Goal: Task Accomplishment & Management: Use online tool/utility

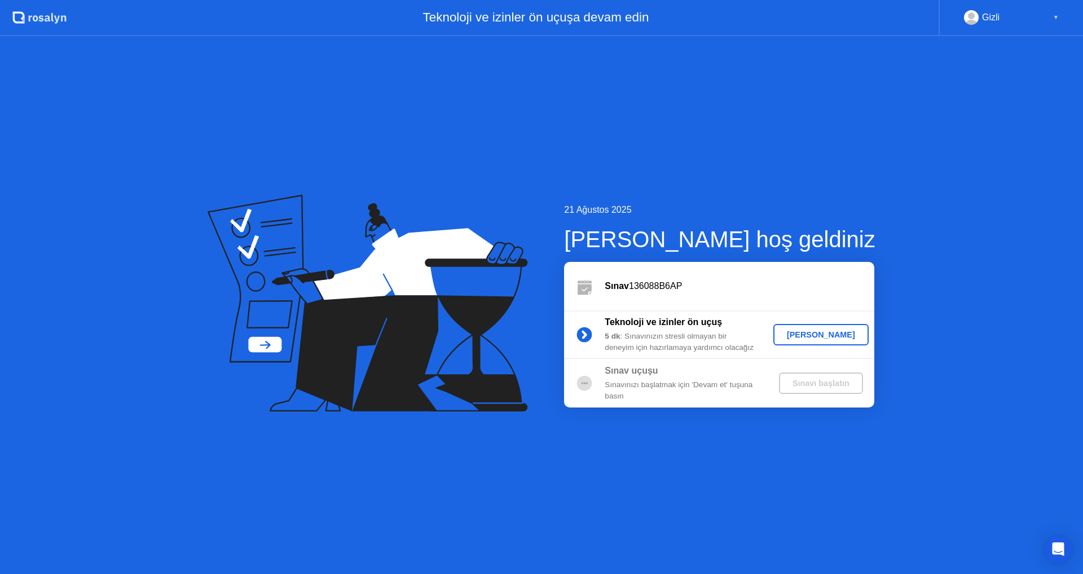
click at [815, 336] on div "[PERSON_NAME]" at bounding box center [821, 334] width 86 height 9
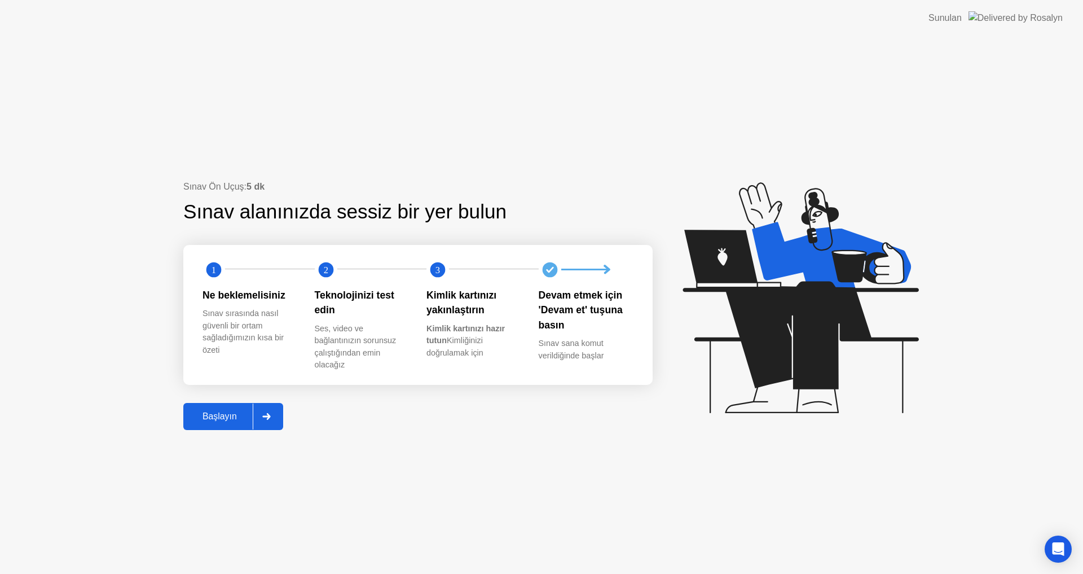
click at [229, 418] on div "Başlayın" at bounding box center [220, 416] width 66 height 10
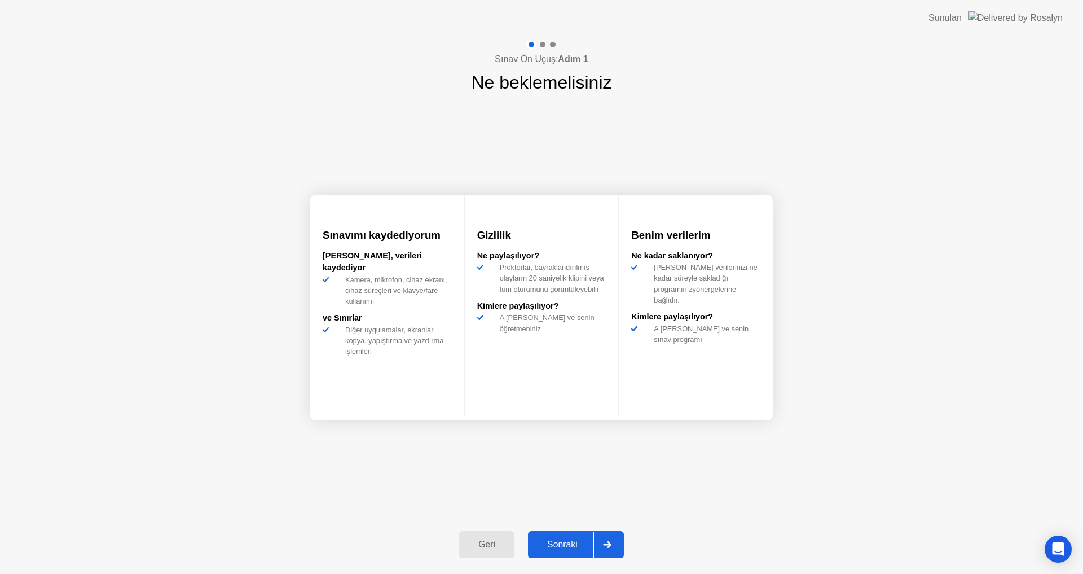
click at [559, 544] on div "Sonraki" at bounding box center [562, 544] width 62 height 10
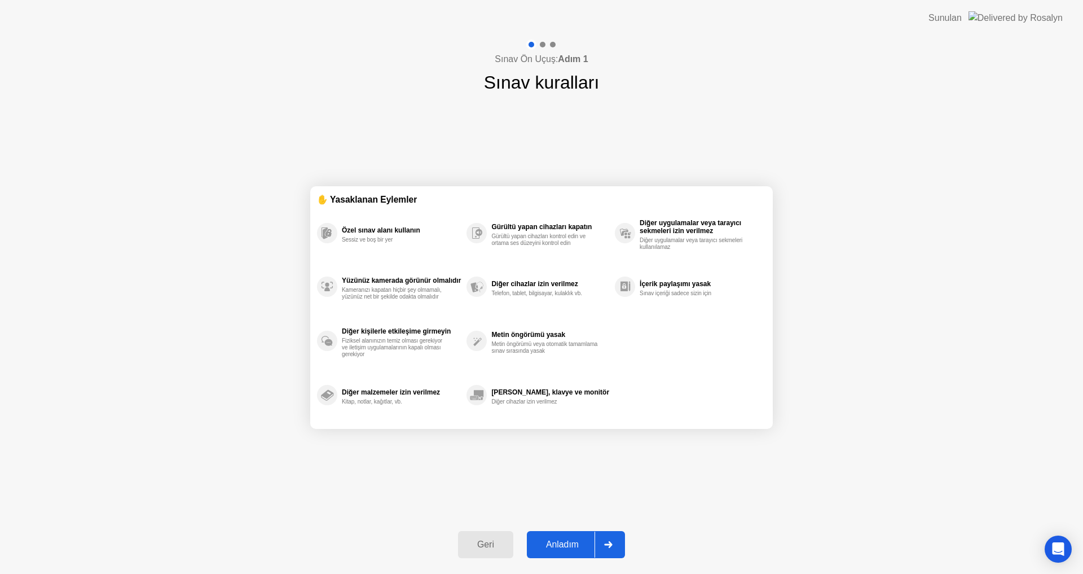
click at [559, 544] on div "Anladım" at bounding box center [562, 544] width 64 height 10
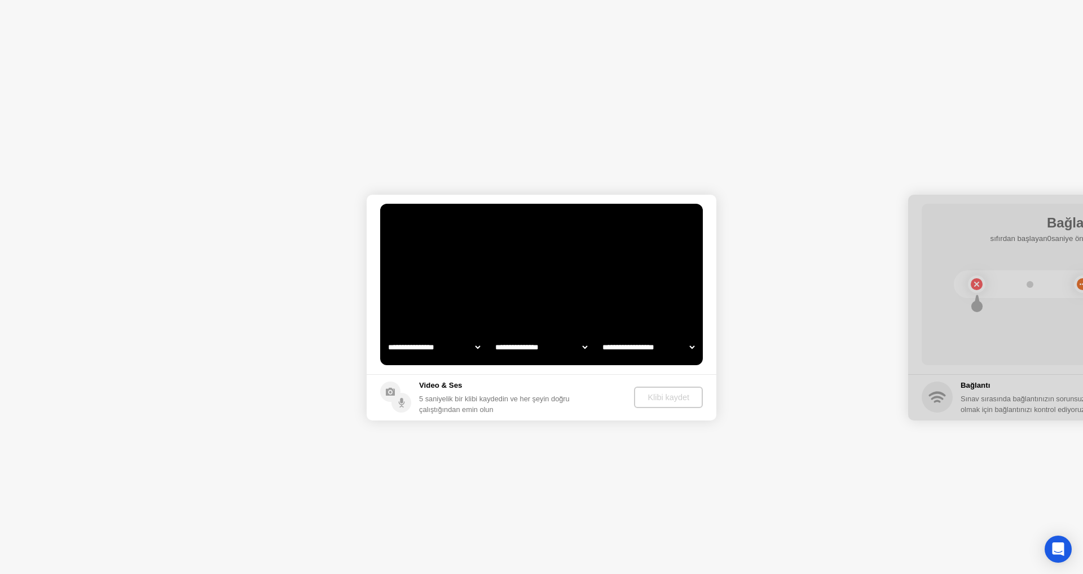
select select "**********"
select select "*******"
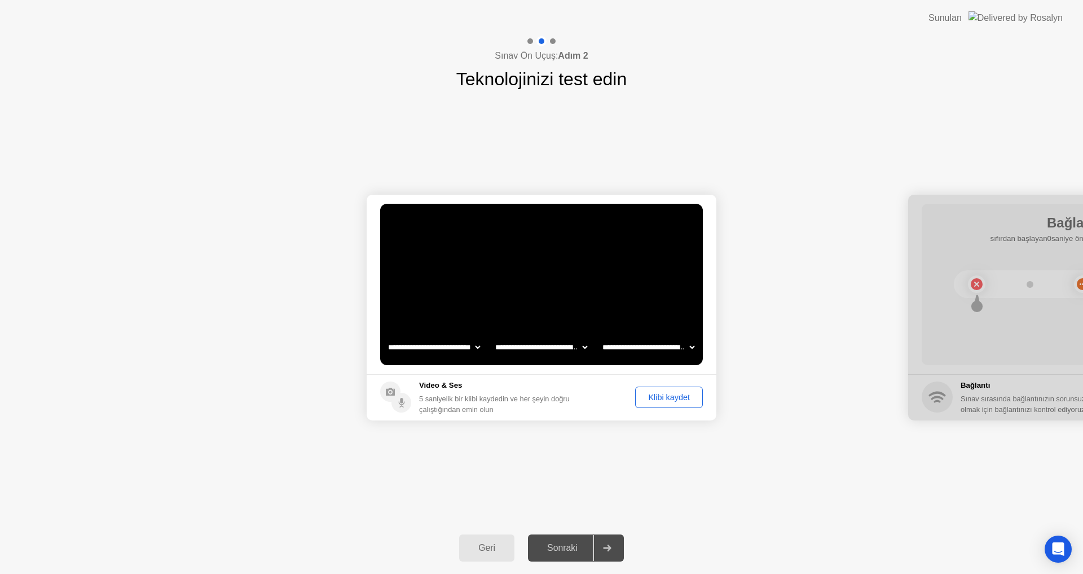
click at [668, 401] on div "Klibi kaydet" at bounding box center [669, 397] width 60 height 9
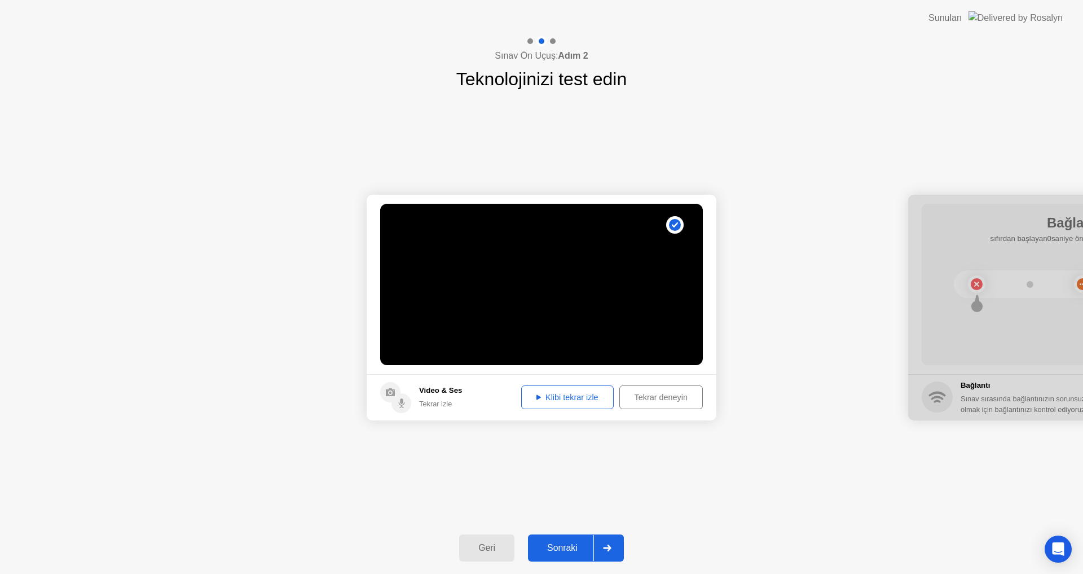
click at [565, 393] on div "Klibi tekrar izle" at bounding box center [567, 397] width 85 height 9
click at [571, 545] on div "Sonraki" at bounding box center [562, 548] width 62 height 10
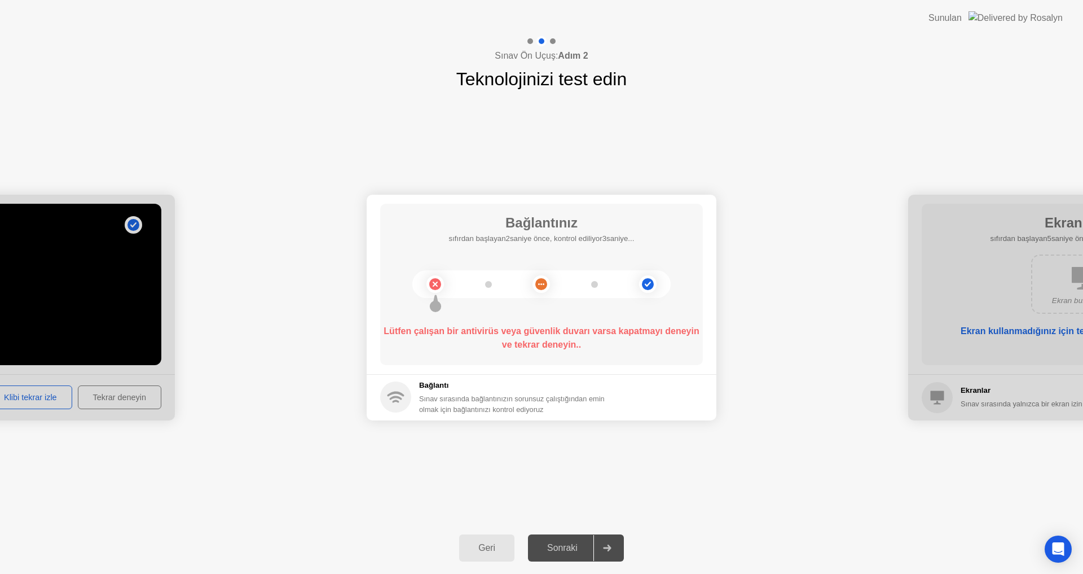
click at [572, 546] on div "Sonraki" at bounding box center [562, 548] width 62 height 10
drag, startPoint x: 1013, startPoint y: 323, endPoint x: 887, endPoint y: 338, distance: 127.3
